Goal: Communication & Community: Ask a question

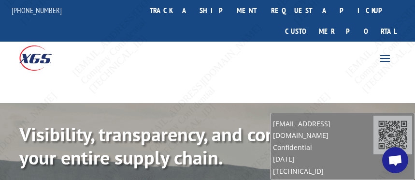
scroll to position [327, 0]
click at [396, 154] on span "Open chat" at bounding box center [395, 160] width 26 height 26
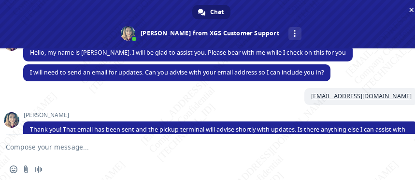
scroll to position [0, 0]
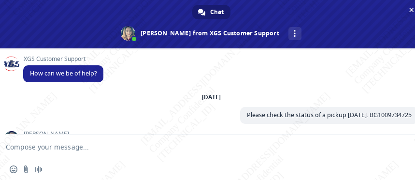
click at [79, 148] on textarea "Compose your message..." at bounding box center [199, 146] width 387 height 24
type textarea "c"
paste textarea "BG1010844625"
type textarea "Can I get an ETA for BG1010844625?"
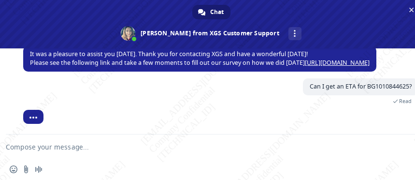
scroll to position [384, 0]
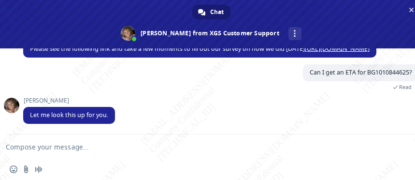
click at [147, 74] on div "Can I get an ETA for BG1010844625? A minute ago Read" at bounding box center [220, 80] width 395 height 33
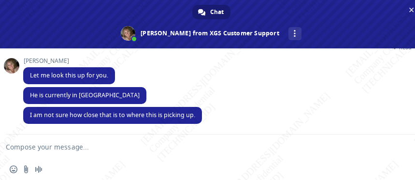
scroll to position [443, 0]
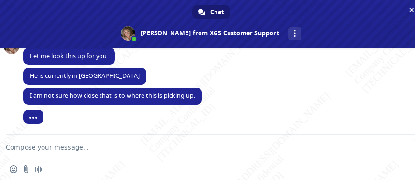
click at [93, 144] on textarea "Compose your message..." at bounding box center [199, 146] width 387 height 24
type textarea "Don't you have even just an estimate?"
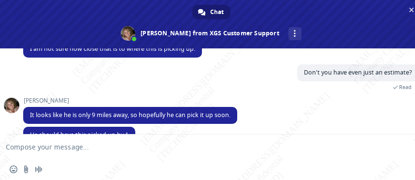
scroll to position [501, 0]
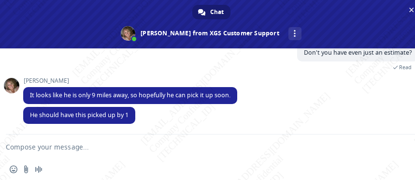
click at [101, 147] on textarea "Compose your message..." at bounding box center [199, 146] width 387 height 24
type textarea "O"
type textarea "Do you ahve a pickup number?"
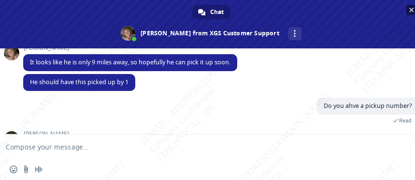
scroll to position [577, 0]
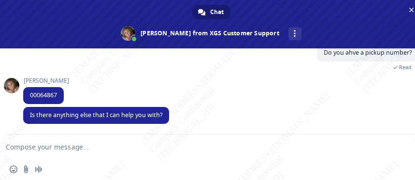
click at [108, 150] on textarea "Compose your message..." at bounding box center [199, 146] width 387 height 24
type textarea "That's all. Thank you!"
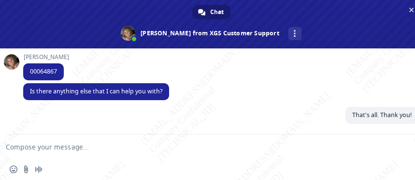
scroll to position [601, 0]
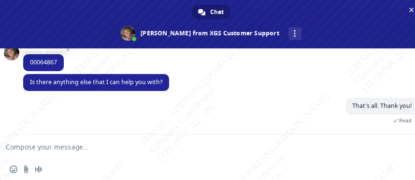
drag, startPoint x: 200, startPoint y: 71, endPoint x: 63, endPoint y: 66, distance: 137.7
click at [200, 71] on div "[PERSON_NAME] 00064867 3 minutes ago" at bounding box center [220, 58] width 395 height 29
click at [30, 62] on span "00064867" at bounding box center [43, 62] width 27 height 8
drag, startPoint x: 30, startPoint y: 62, endPoint x: 44, endPoint y: 71, distance: 16.6
click at [31, 62] on span "00064867" at bounding box center [43, 62] width 27 height 8
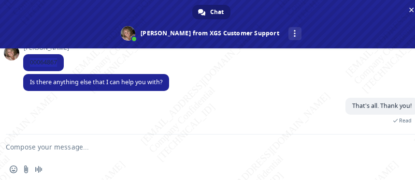
copy span "00064867"
